Goal: Task Accomplishment & Management: Manage account settings

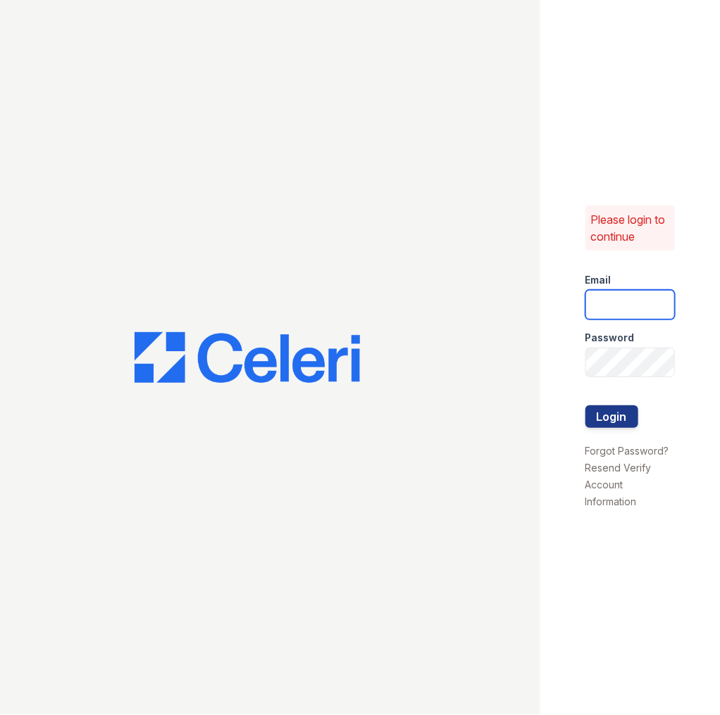
click at [603, 304] on input "email" at bounding box center [630, 305] width 90 height 30
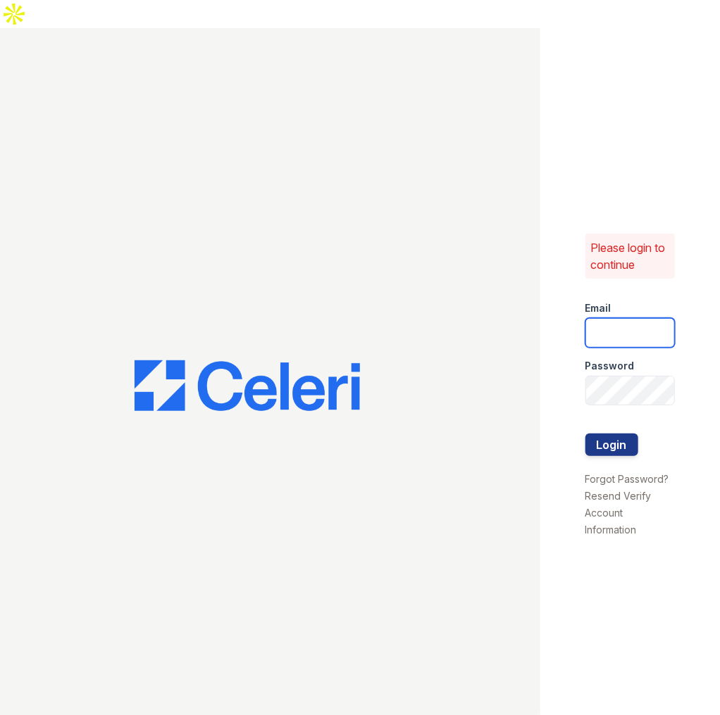
type input "[EMAIL_ADDRESS][DOMAIN_NAME]"
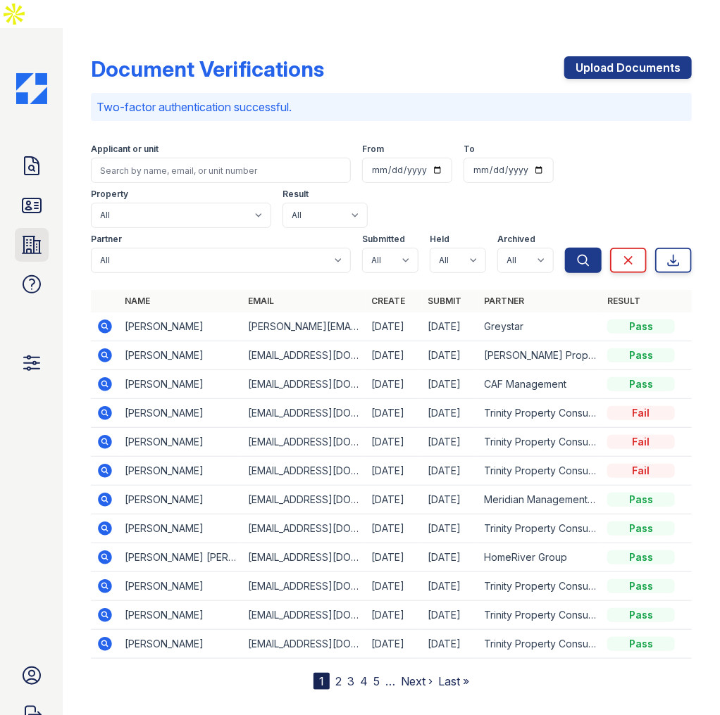
click at [23, 237] on icon at bounding box center [32, 245] width 18 height 17
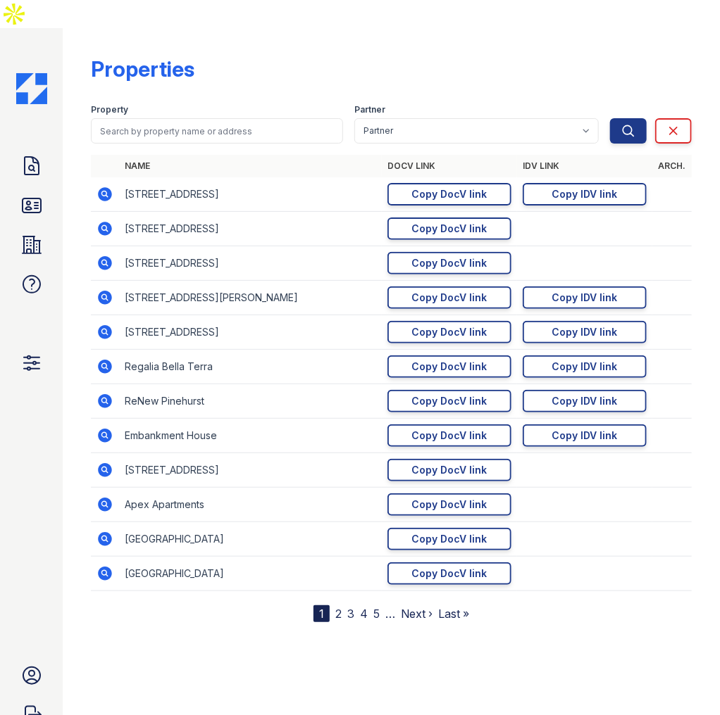
click at [104, 191] on icon at bounding box center [104, 193] width 4 height 4
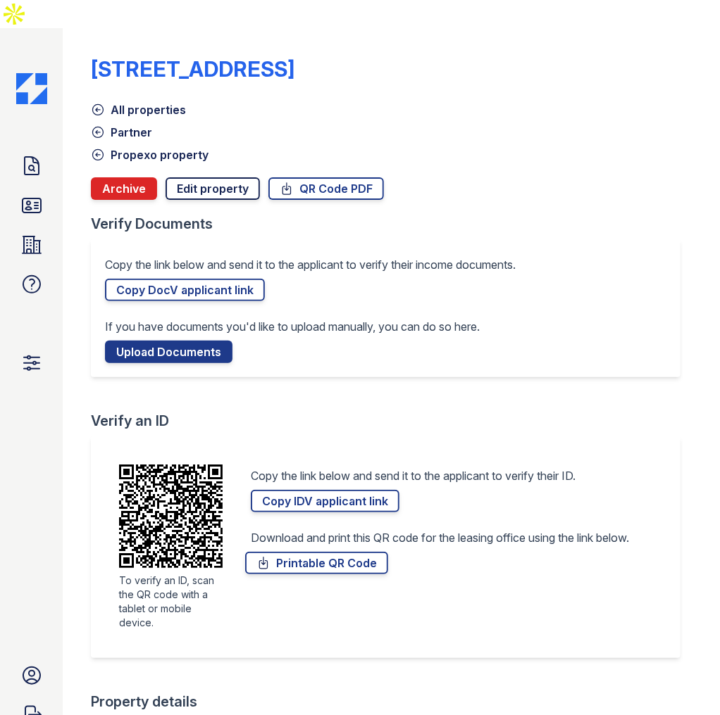
click at [201, 177] on link "Edit property" at bounding box center [212, 188] width 94 height 23
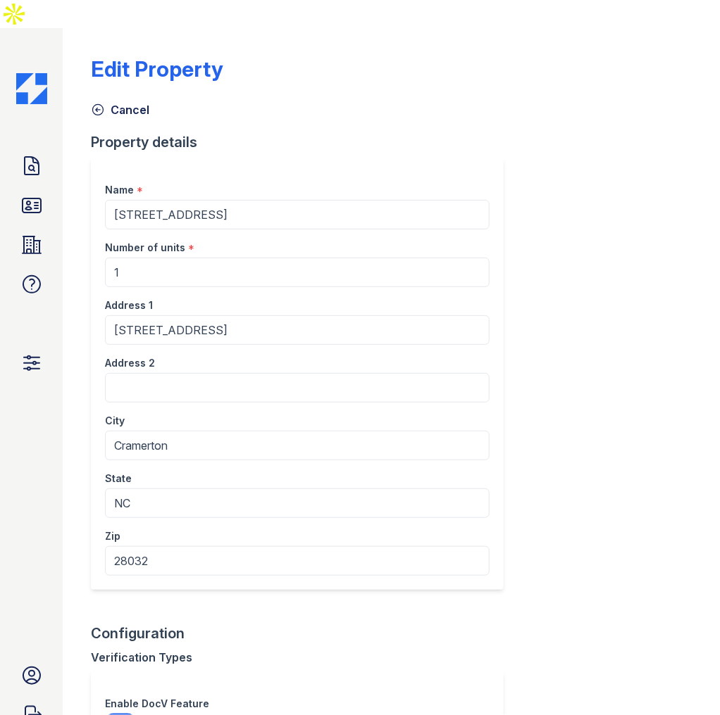
click at [142, 101] on link "Cancel" at bounding box center [120, 109] width 58 height 17
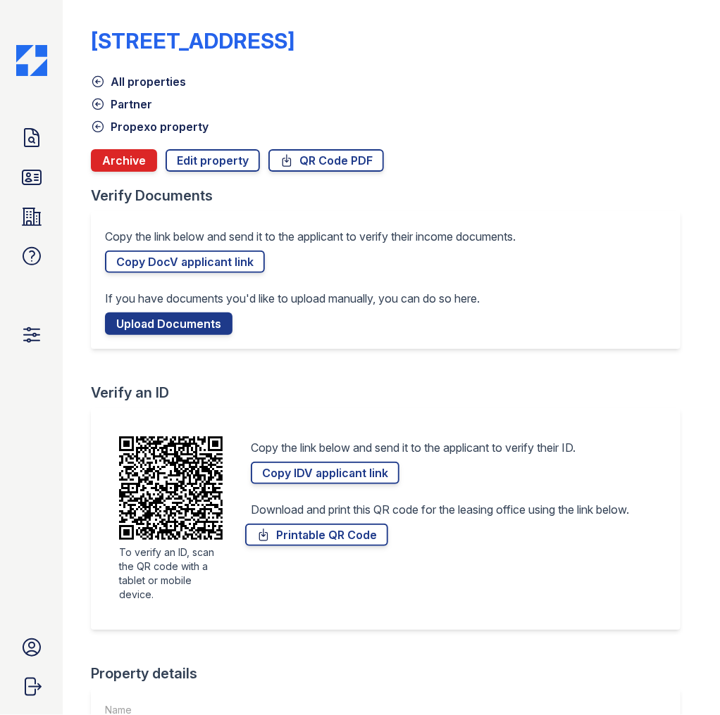
click at [136, 104] on link "Partner" at bounding box center [121, 104] width 61 height 17
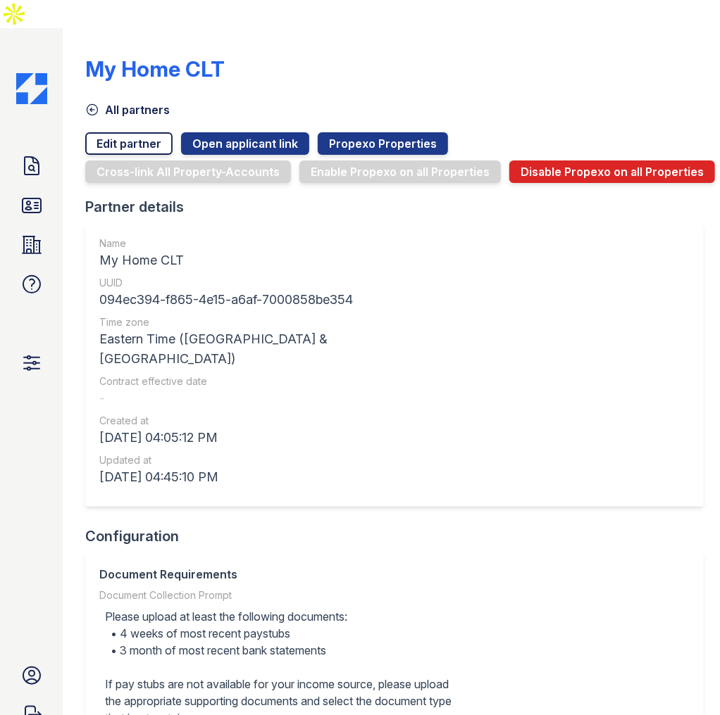
click at [146, 132] on link "Edit partner" at bounding box center [128, 143] width 87 height 23
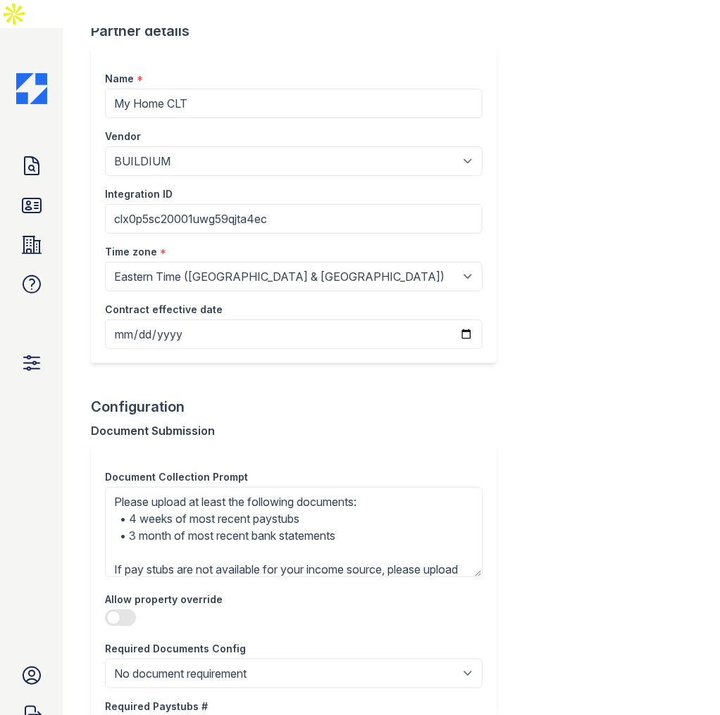
scroll to position [113, 0]
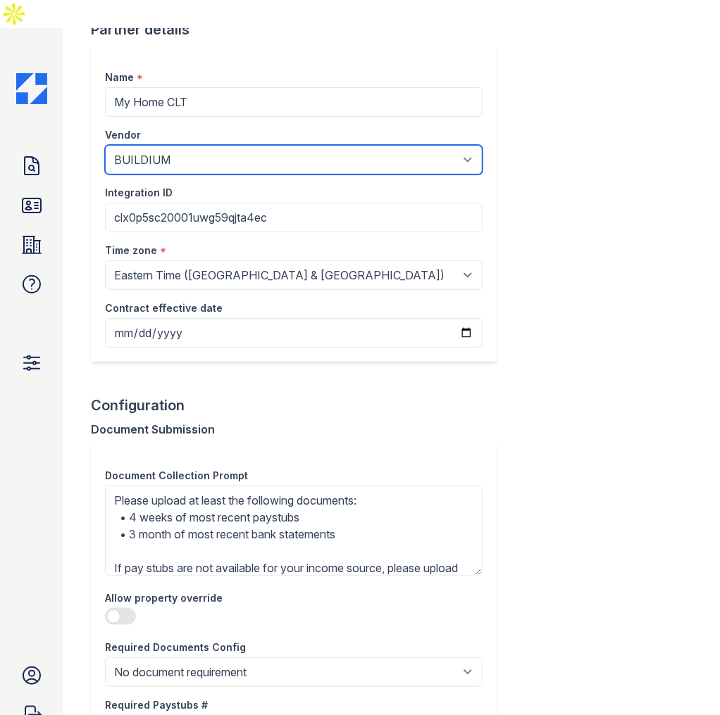
click at [162, 145] on select "Select PMS BUILDIUM ENTRATA PROPERTYWARE REALPAGE RENTMANAGER YARDI RENTVINE RE…" at bounding box center [293, 160] width 377 height 30
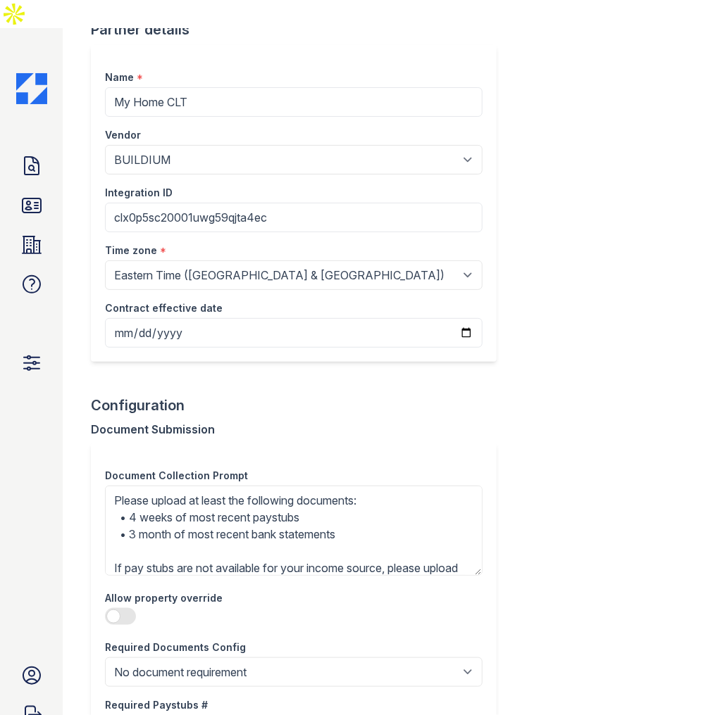
drag, startPoint x: 532, startPoint y: 259, endPoint x: 420, endPoint y: 218, distance: 119.4
click at [532, 259] on div "Edit Partner Cancel Partner details Name * My Home CLT Vendor Select PMS BUILDI…" at bounding box center [391, 649] width 601 height 1457
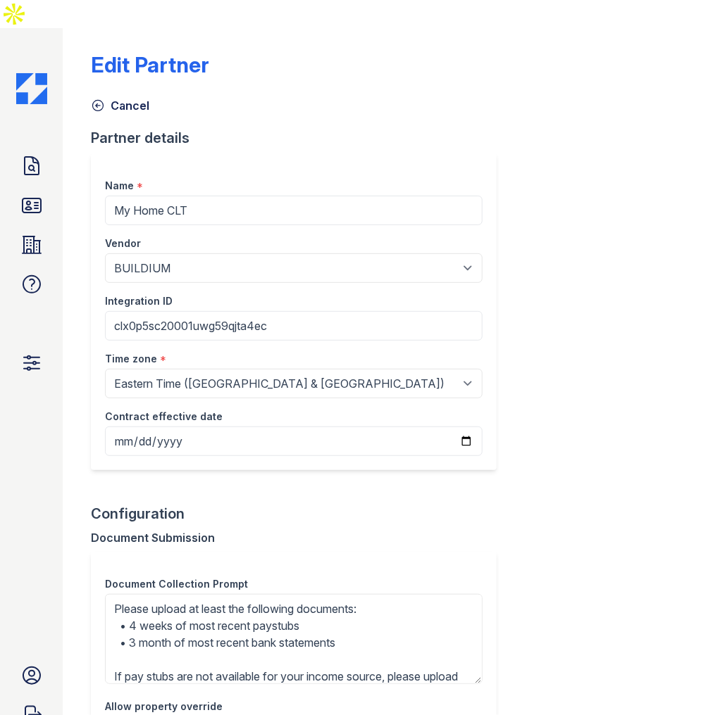
scroll to position [0, 0]
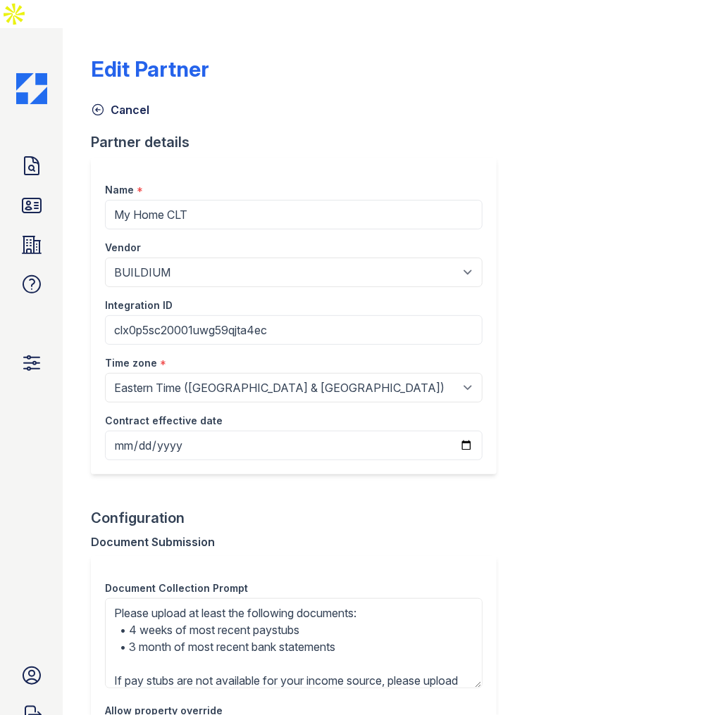
click at [98, 105] on icon at bounding box center [97, 110] width 11 height 11
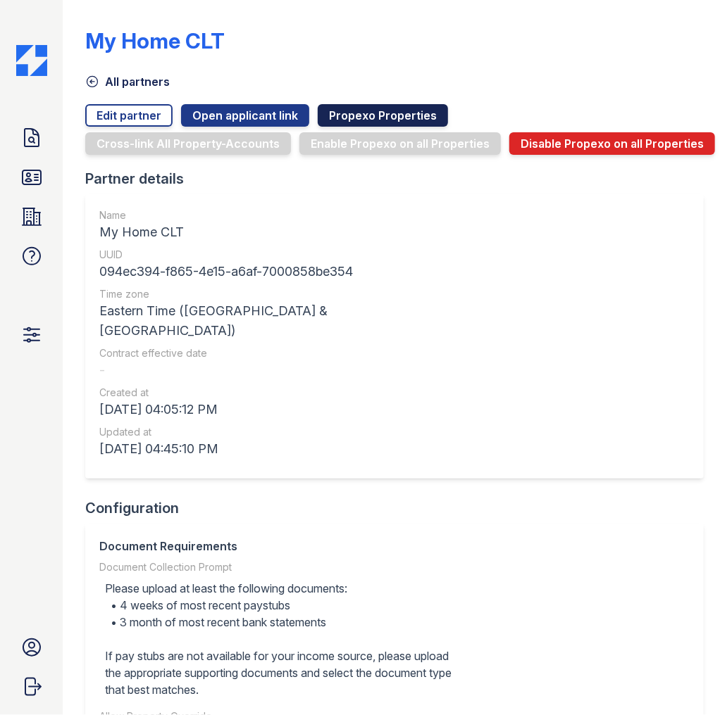
click at [354, 117] on link "Propexo Properties" at bounding box center [383, 115] width 130 height 23
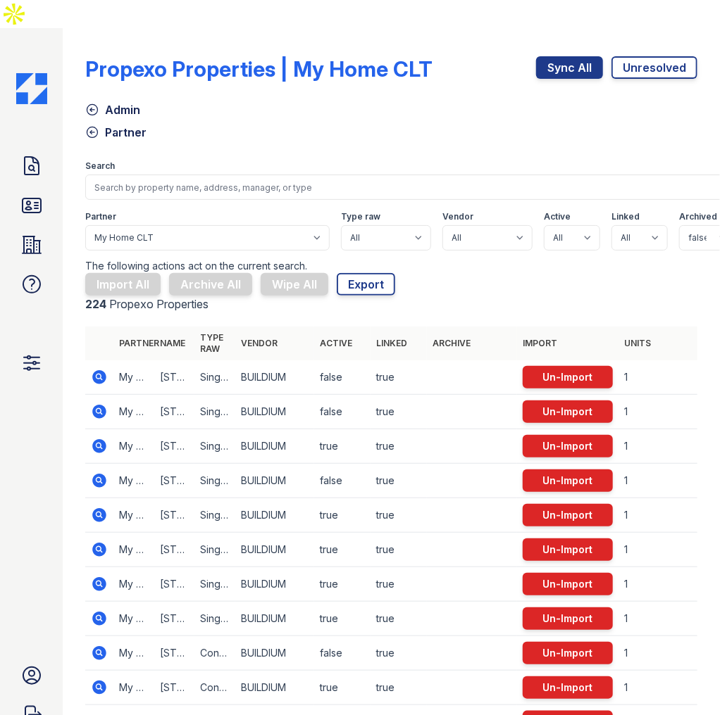
click at [119, 101] on link "Admin" at bounding box center [112, 109] width 55 height 17
